Goal: Task Accomplishment & Management: Complete application form

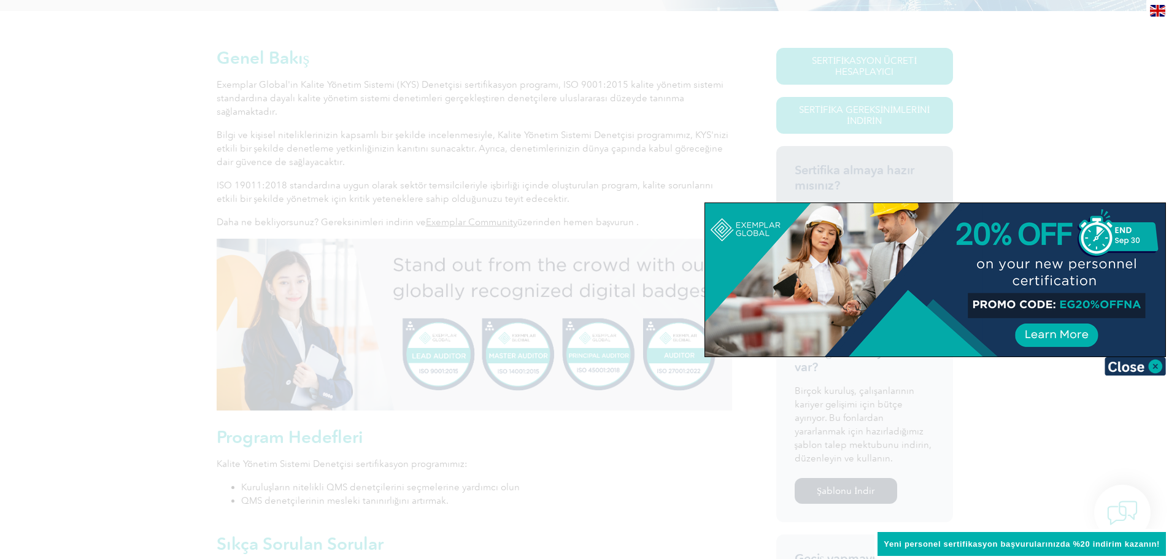
scroll to position [334, 0]
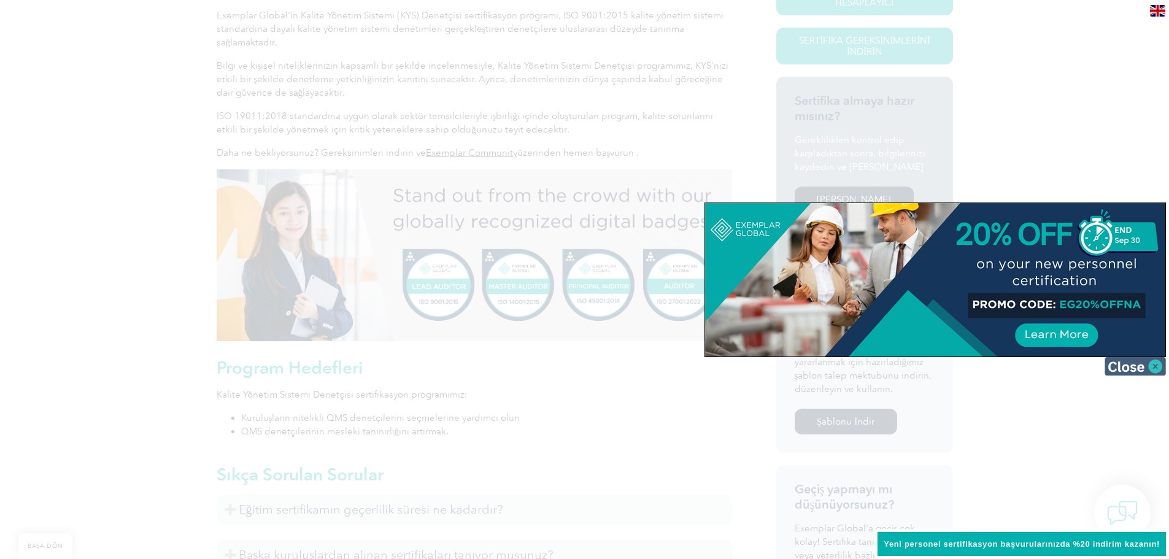
click at [1129, 370] on img at bounding box center [1134, 366] width 61 height 18
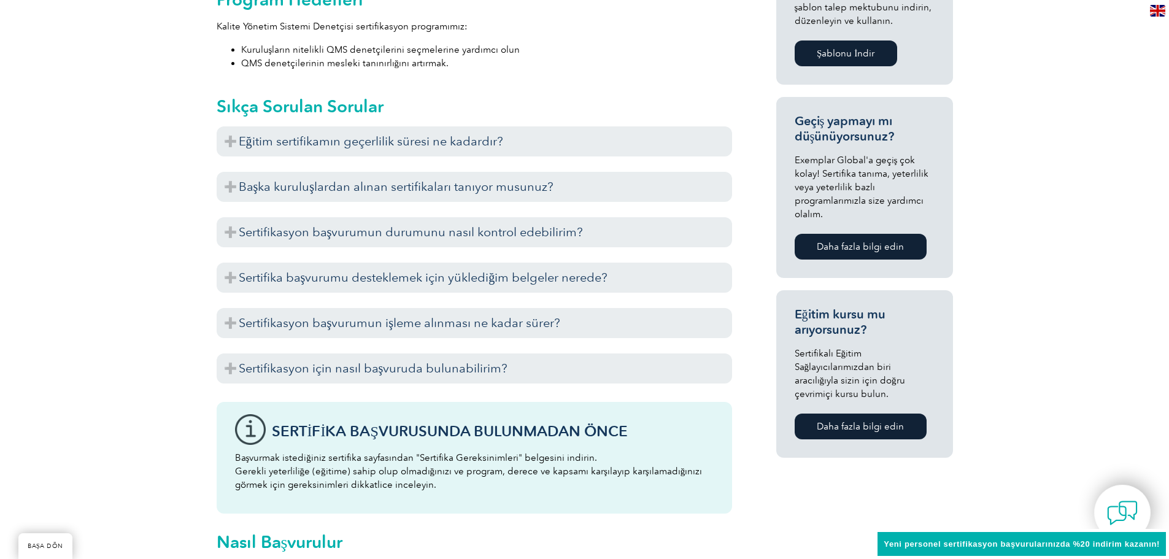
scroll to position [763, 0]
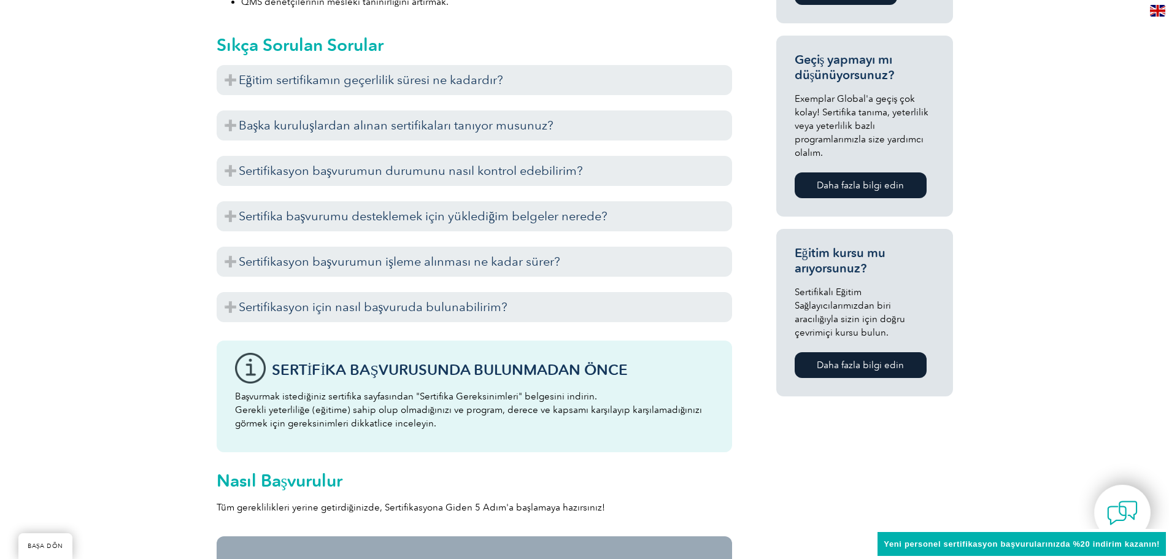
click at [200, 171] on div "Genel Bakış Exemplar Global'in Kalite Yönetim Sistemi (KYS) Denetçisi sertifika…" at bounding box center [584, 175] width 1169 height 1326
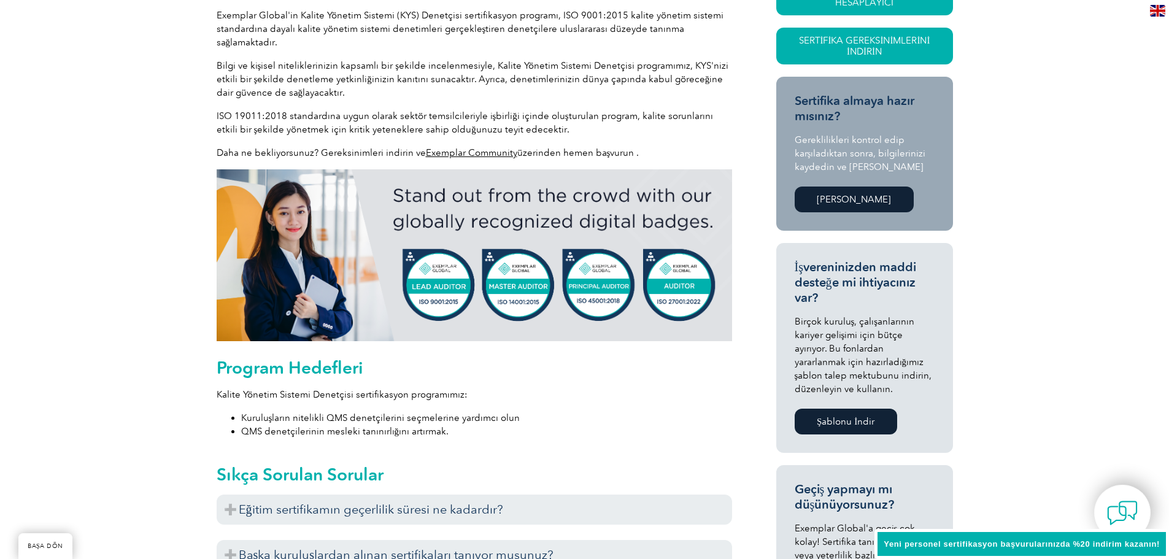
scroll to position [702, 0]
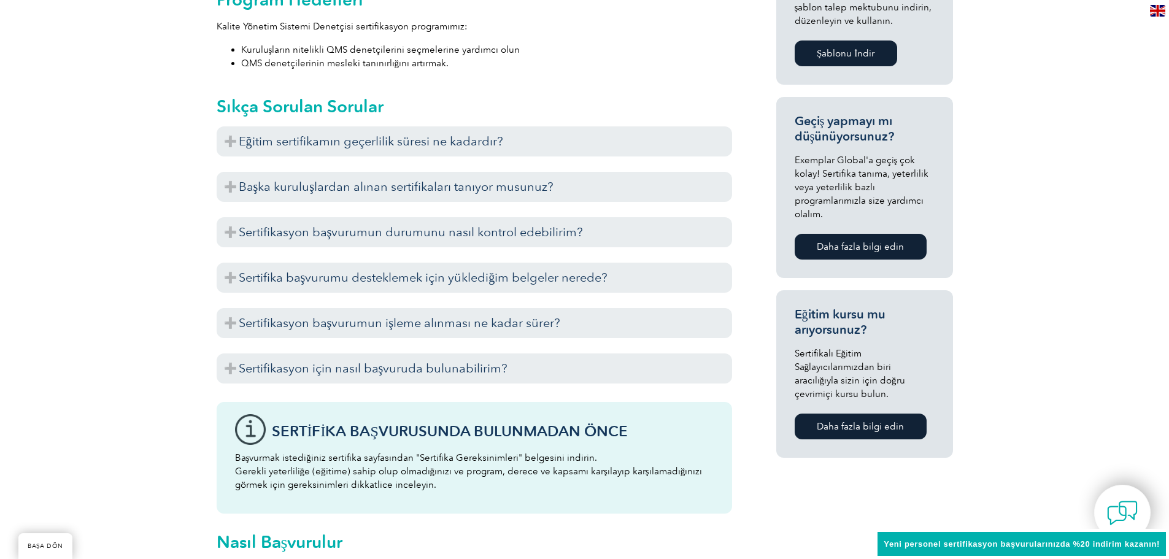
click at [168, 199] on div "Genel Bakış Exemplar Global'in Kalite Yönetim Sistemi (KYS) Denetçisi sertifika…" at bounding box center [584, 237] width 1169 height 1326
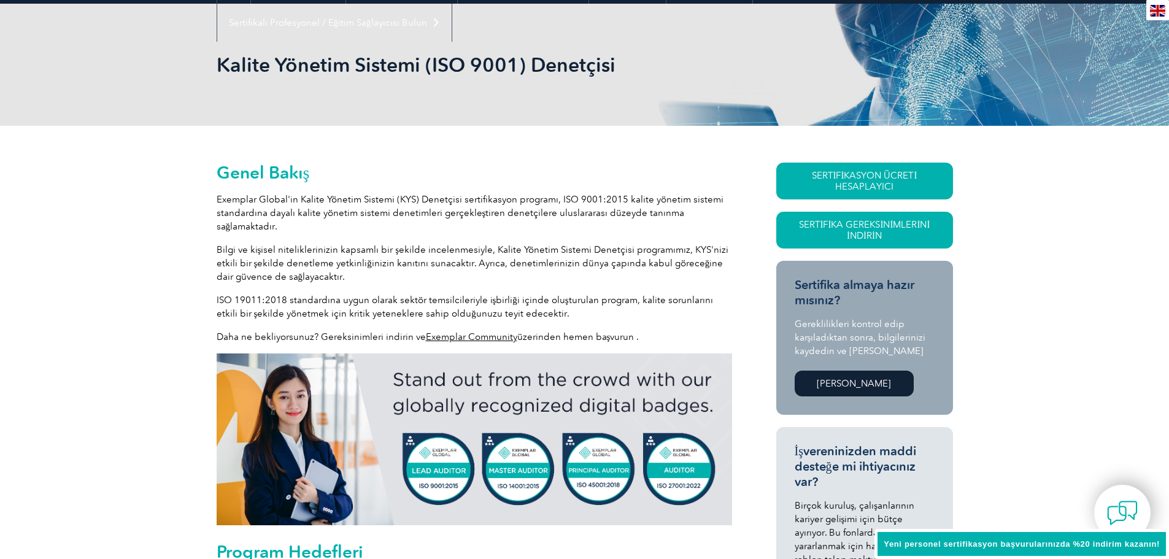
scroll to position [0, 0]
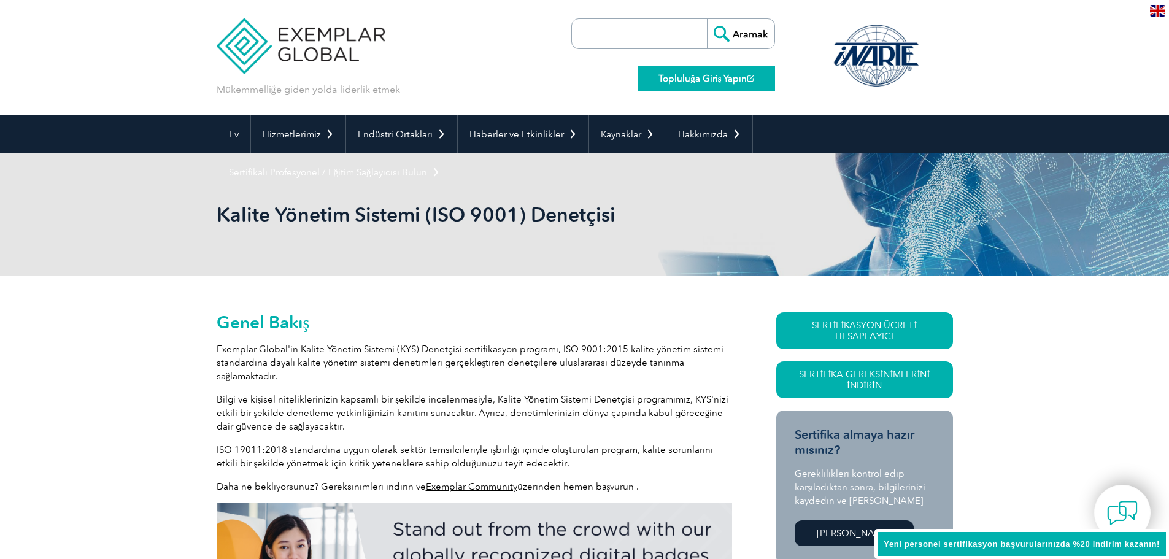
click at [730, 77] on font "Topluluğa Giriş Yapın" at bounding box center [702, 78] width 88 height 11
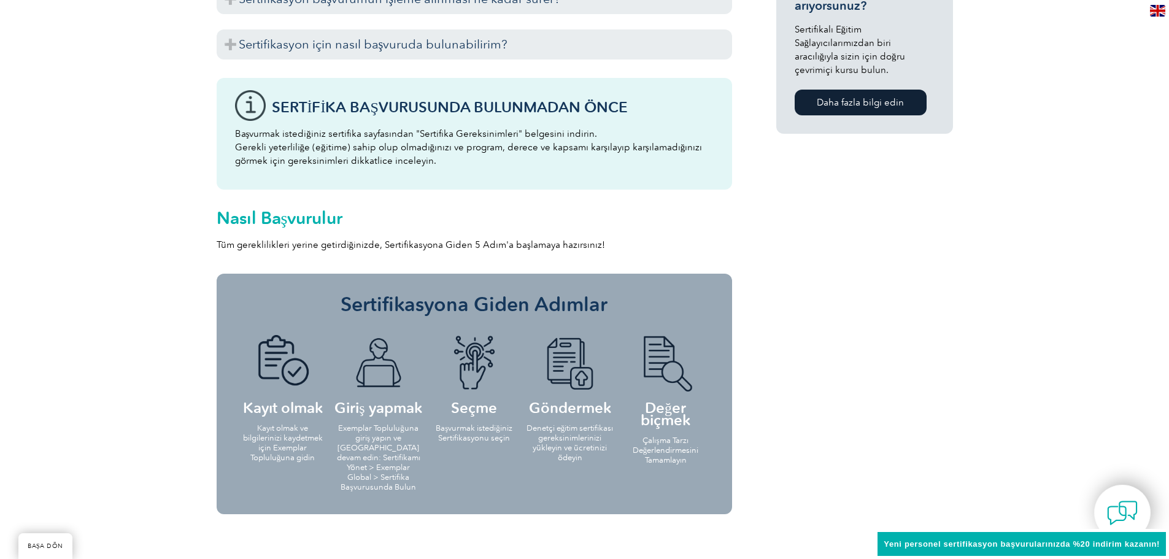
scroll to position [1087, 0]
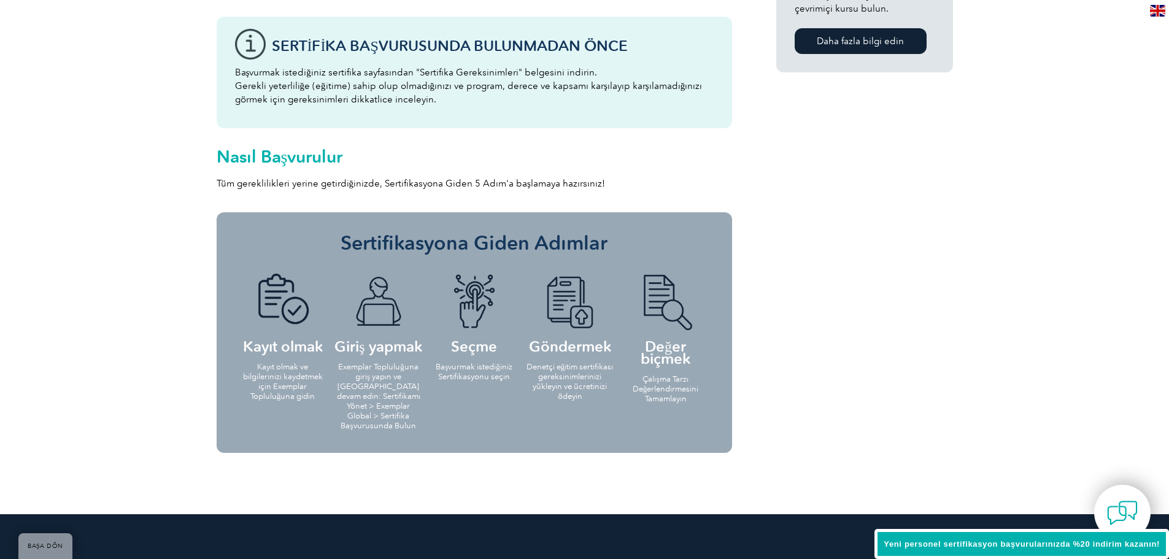
click at [623, 243] on h3 "Sertifikasyona Giden Adımlar" at bounding box center [474, 243] width 479 height 25
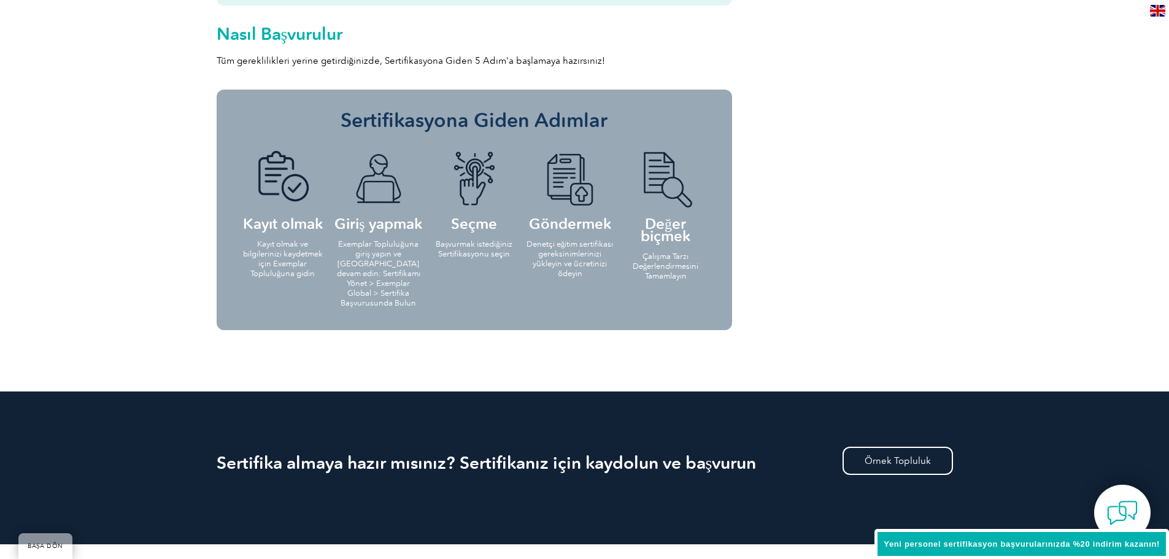
click at [659, 198] on img at bounding box center [665, 179] width 67 height 56
click at [645, 212] on h4 "Değer biçmek" at bounding box center [665, 196] width 88 height 91
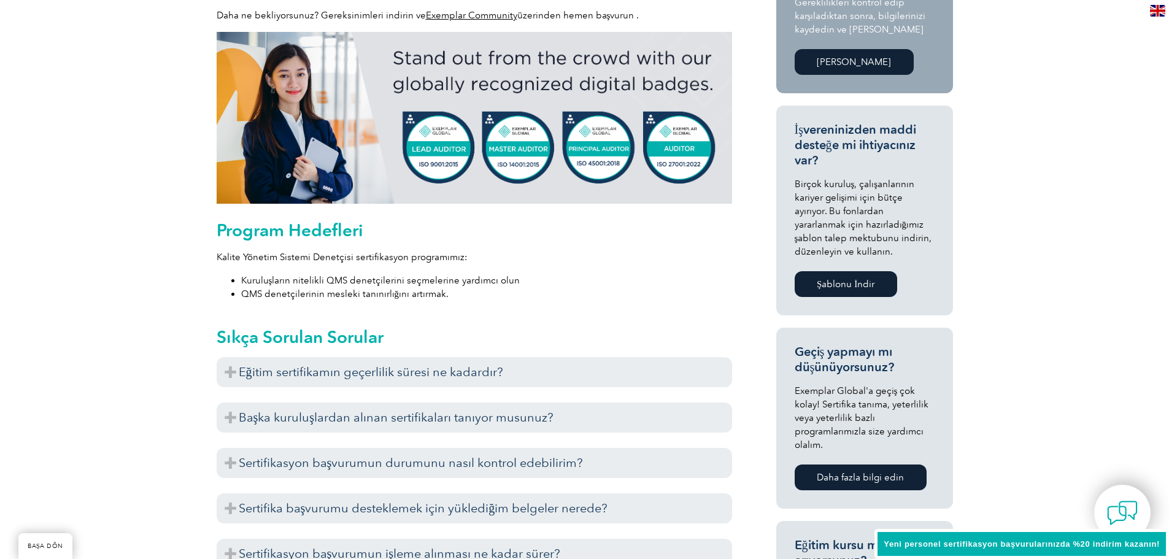
scroll to position [0, 0]
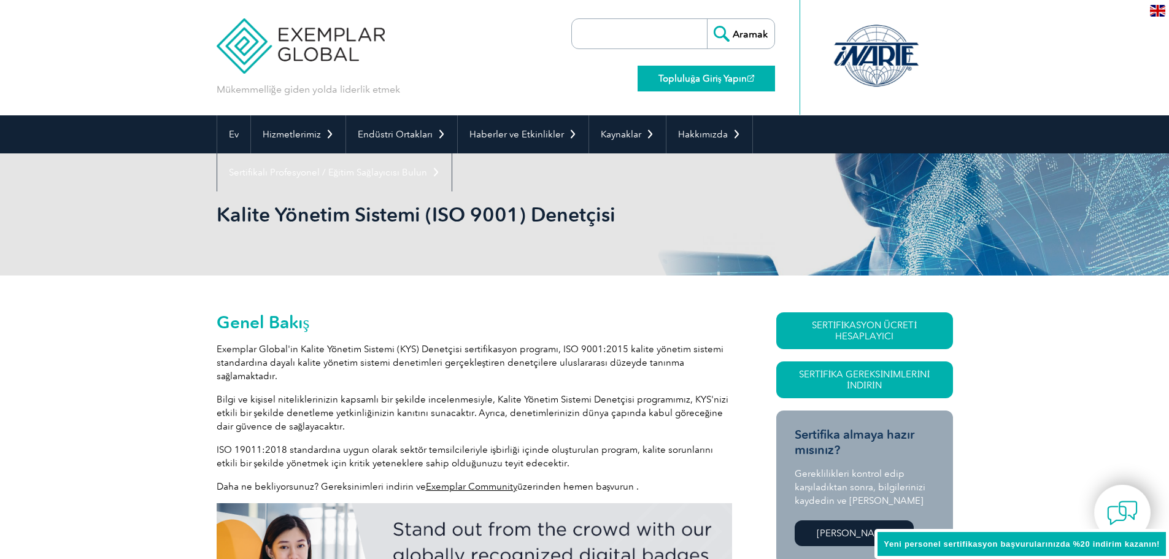
click at [705, 86] on link "Topluluğa Giriş Yapın" at bounding box center [705, 79] width 137 height 26
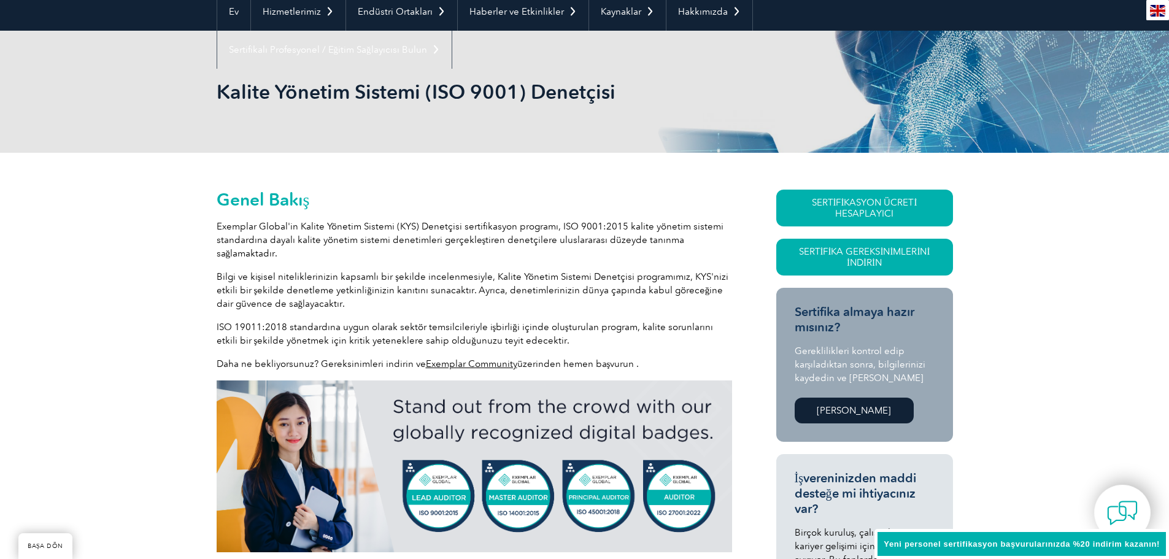
click at [856, 416] on link "[PERSON_NAME]" at bounding box center [853, 411] width 119 height 26
